Goal: Task Accomplishment & Management: Complete application form

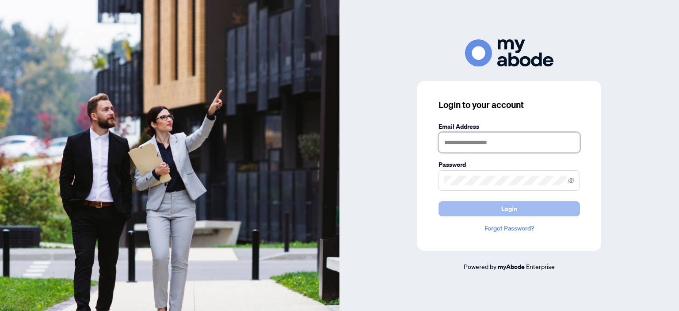
type input "**********"
click at [540, 206] on button "Login" at bounding box center [508, 208] width 141 height 15
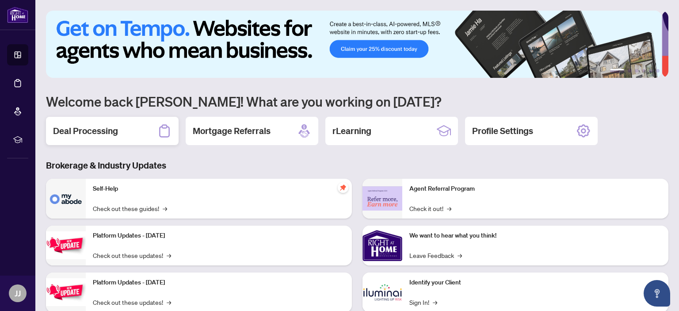
click at [110, 127] on h2 "Deal Processing" at bounding box center [85, 131] width 65 height 12
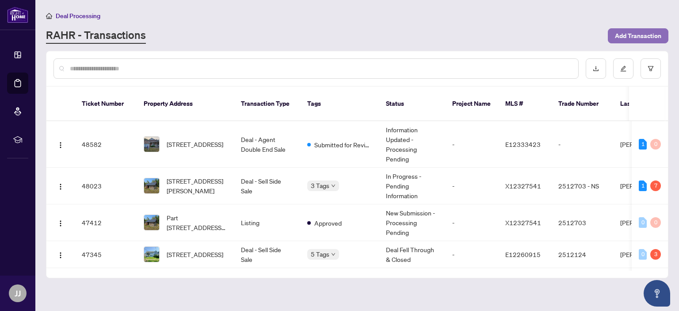
click at [642, 35] on span "Add Transaction" at bounding box center [638, 36] width 46 height 14
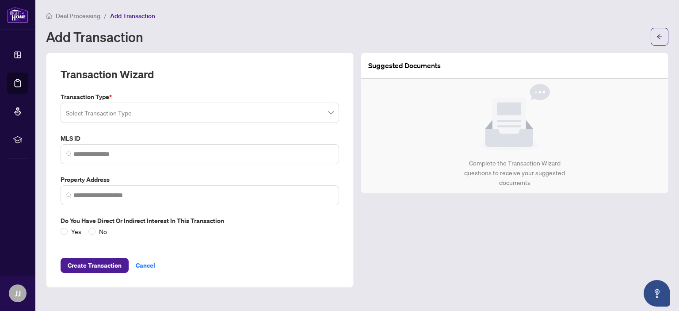
click at [244, 113] on input "search" at bounding box center [196, 113] width 260 height 19
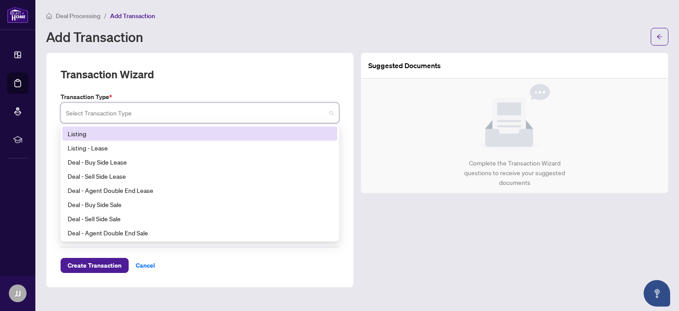
click at [82, 133] on div "Listing" at bounding box center [200, 134] width 264 height 10
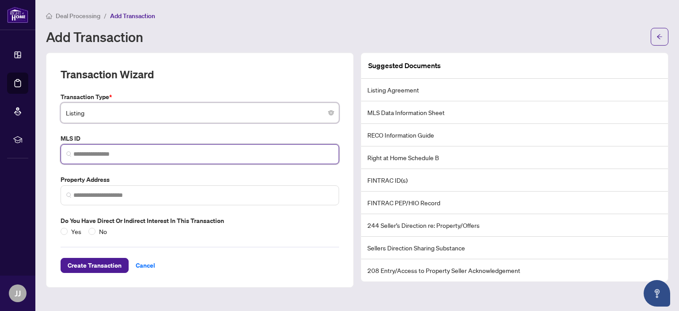
click at [88, 154] on input "search" at bounding box center [203, 153] width 260 height 9
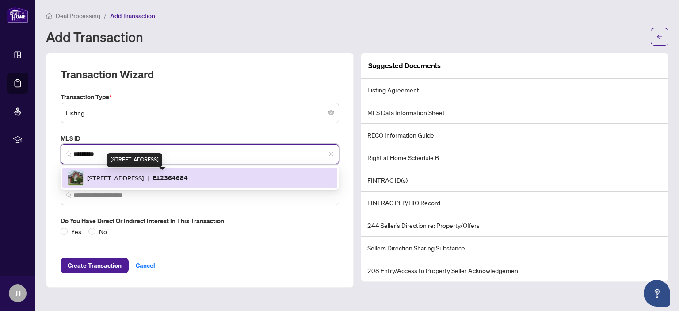
click at [110, 175] on span "[STREET_ADDRESS]" at bounding box center [115, 178] width 57 height 10
type input "*********"
type input "**********"
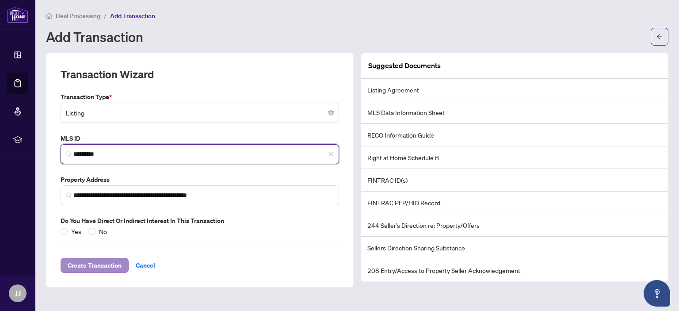
type input "*********"
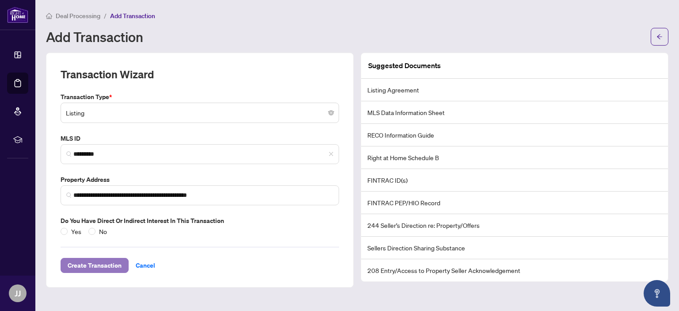
click at [95, 263] on span "Create Transaction" at bounding box center [95, 265] width 54 height 14
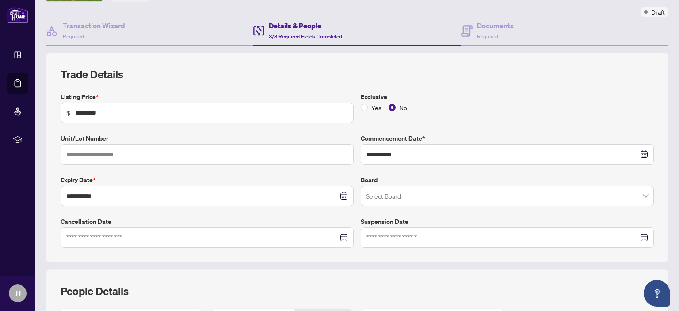
scroll to position [88, 0]
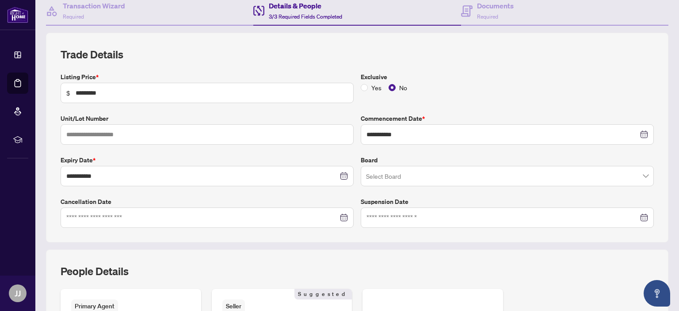
click at [555, 173] on input "search" at bounding box center [503, 176] width 274 height 19
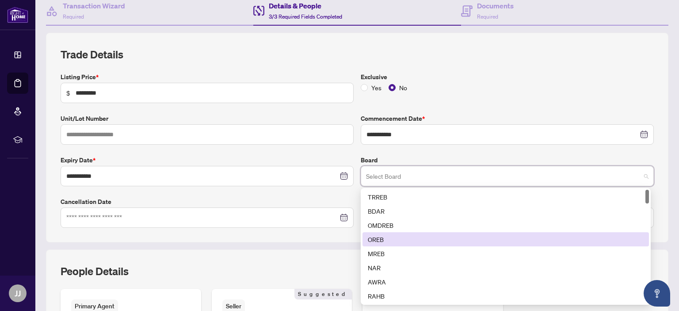
scroll to position [44, 0]
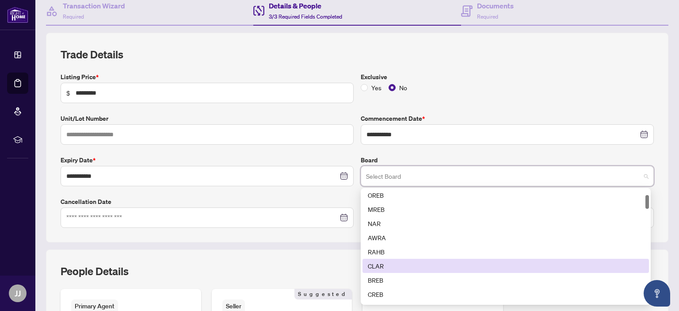
click at [377, 265] on div "CLAR" at bounding box center [506, 266] width 276 height 10
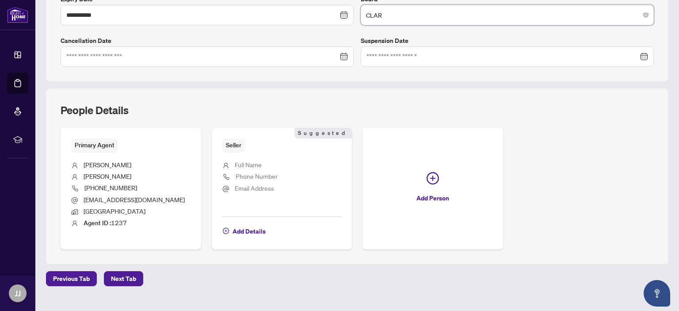
scroll to position [263, 0]
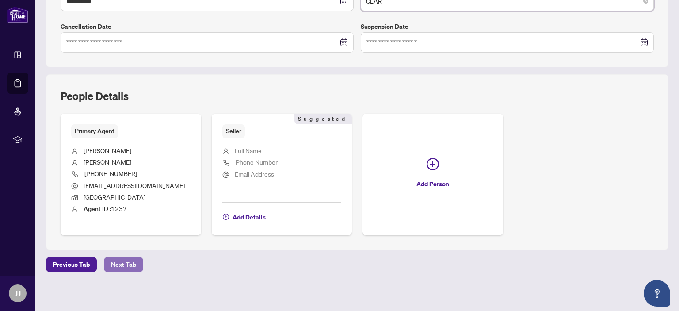
click at [120, 262] on span "Next Tab" at bounding box center [123, 264] width 25 height 14
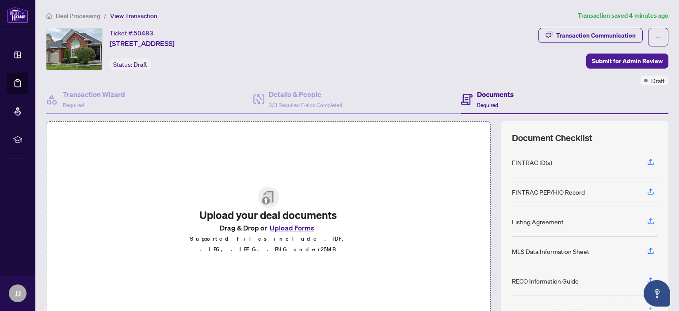
click at [291, 232] on button "Upload Forms" at bounding box center [292, 227] width 50 height 11
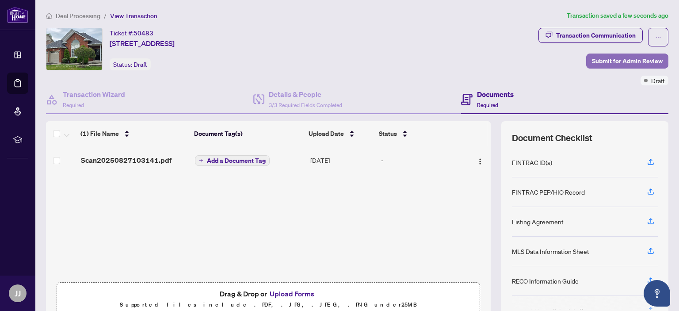
click at [599, 57] on span "Submit for Admin Review" at bounding box center [627, 61] width 71 height 14
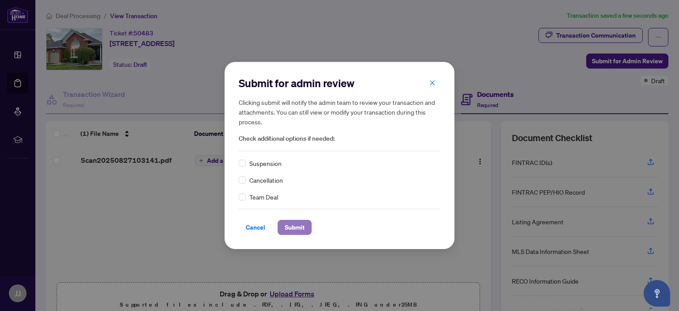
click at [287, 230] on span "Submit" at bounding box center [295, 227] width 20 height 14
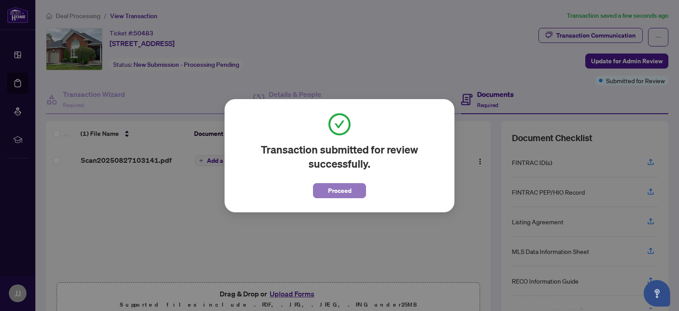
click at [335, 192] on span "Proceed" at bounding box center [339, 190] width 23 height 14
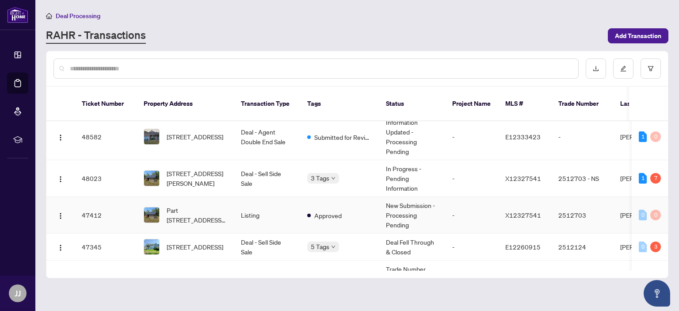
scroll to position [88, 0]
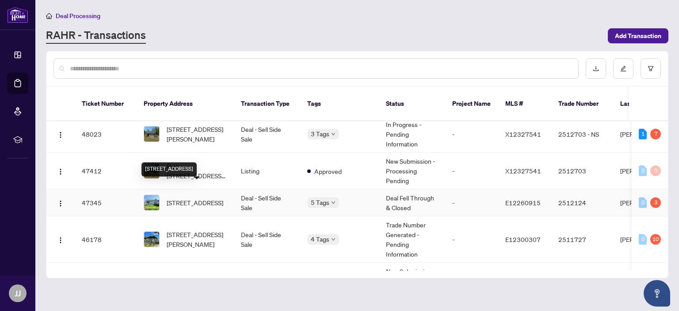
click at [188, 197] on span "[STREET_ADDRESS]" at bounding box center [195, 202] width 57 height 10
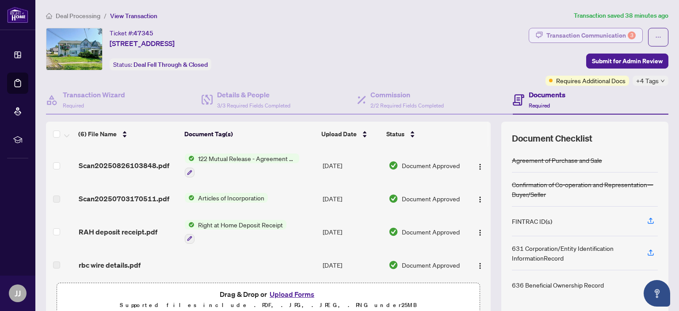
click at [581, 33] on div "Transaction Communication 3" at bounding box center [590, 35] width 89 height 14
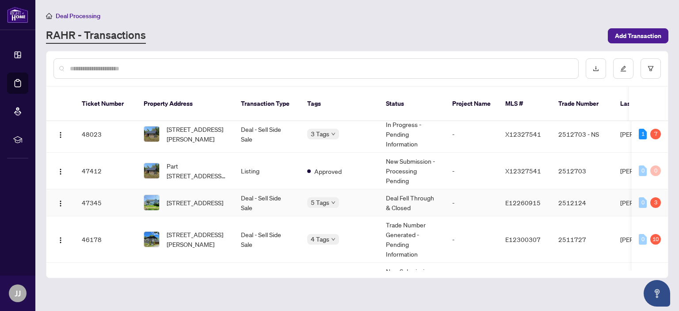
scroll to position [133, 0]
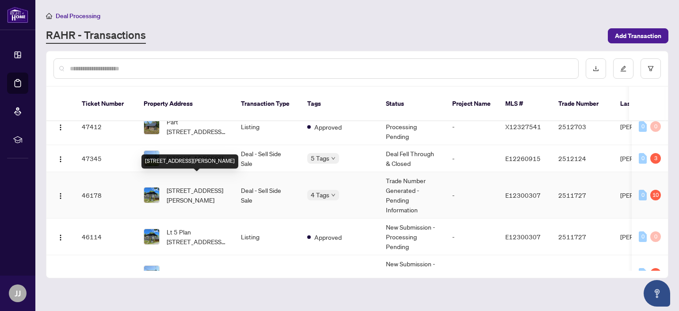
click at [191, 185] on span "[STREET_ADDRESS][PERSON_NAME]" at bounding box center [197, 194] width 60 height 19
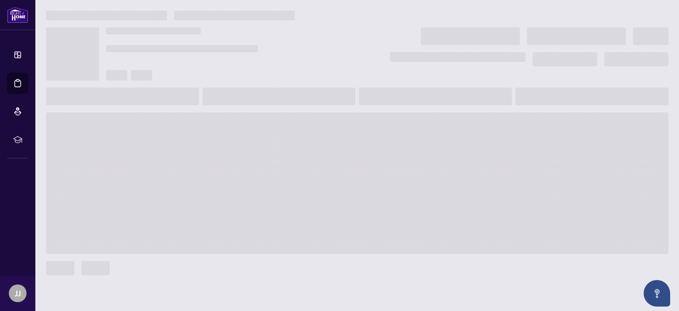
click at [191, 178] on span at bounding box center [357, 182] width 622 height 141
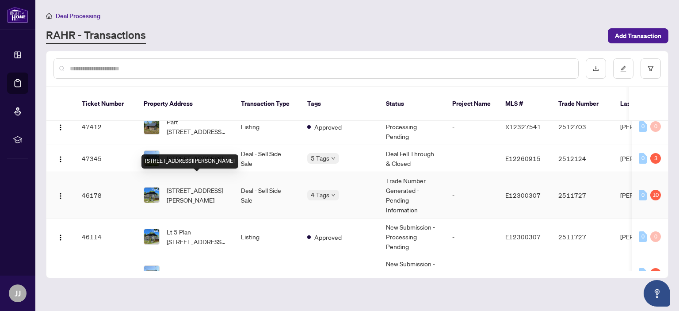
scroll to position [221, 0]
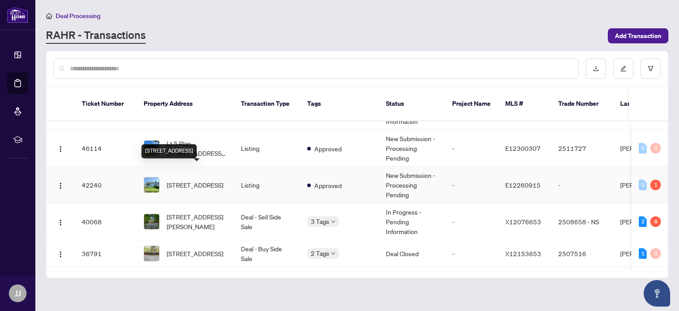
click at [181, 180] on span "[STREET_ADDRESS]" at bounding box center [195, 185] width 57 height 10
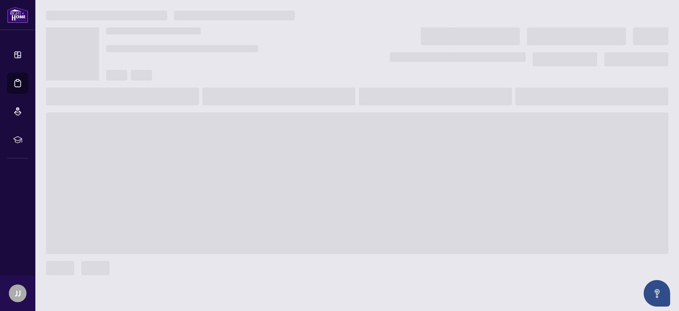
click at [181, 169] on span at bounding box center [357, 182] width 622 height 141
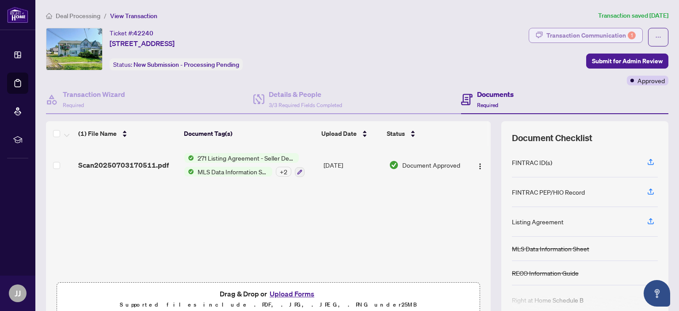
click at [592, 33] on div "Transaction Communication 1" at bounding box center [590, 35] width 89 height 14
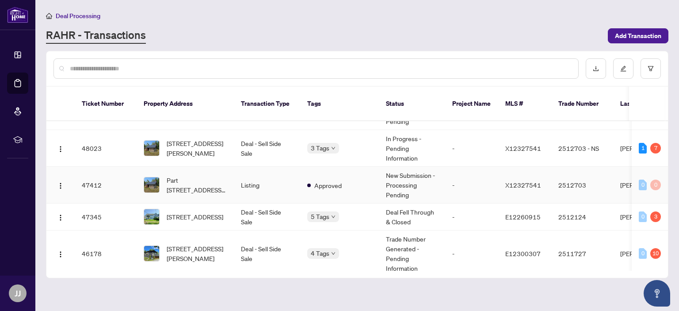
scroll to position [88, 0]
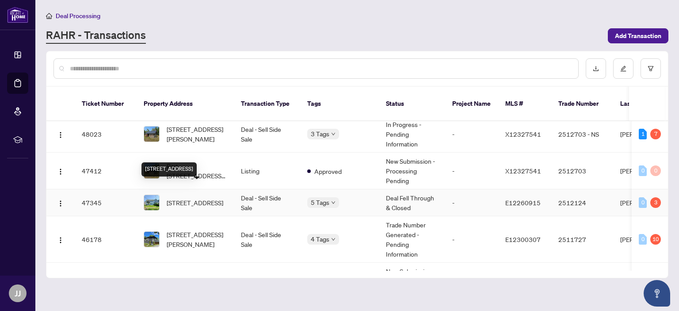
click at [190, 197] on span "[STREET_ADDRESS]" at bounding box center [195, 202] width 57 height 10
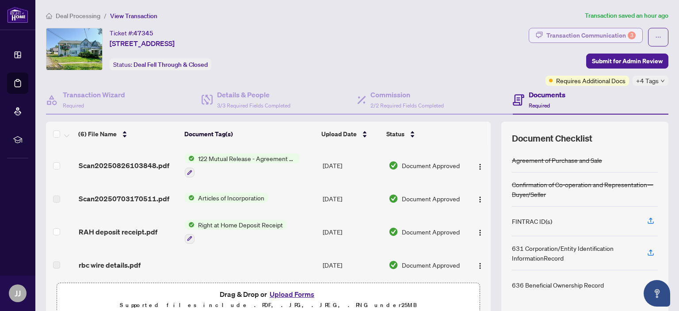
click at [560, 35] on div "Transaction Communication 3" at bounding box center [590, 35] width 89 height 14
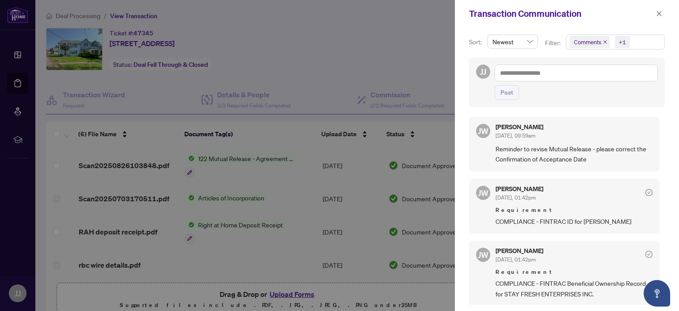
click at [346, 68] on div at bounding box center [339, 155] width 679 height 311
click at [656, 12] on icon "close" at bounding box center [659, 14] width 6 height 6
